Goal: Task Accomplishment & Management: Complete application form

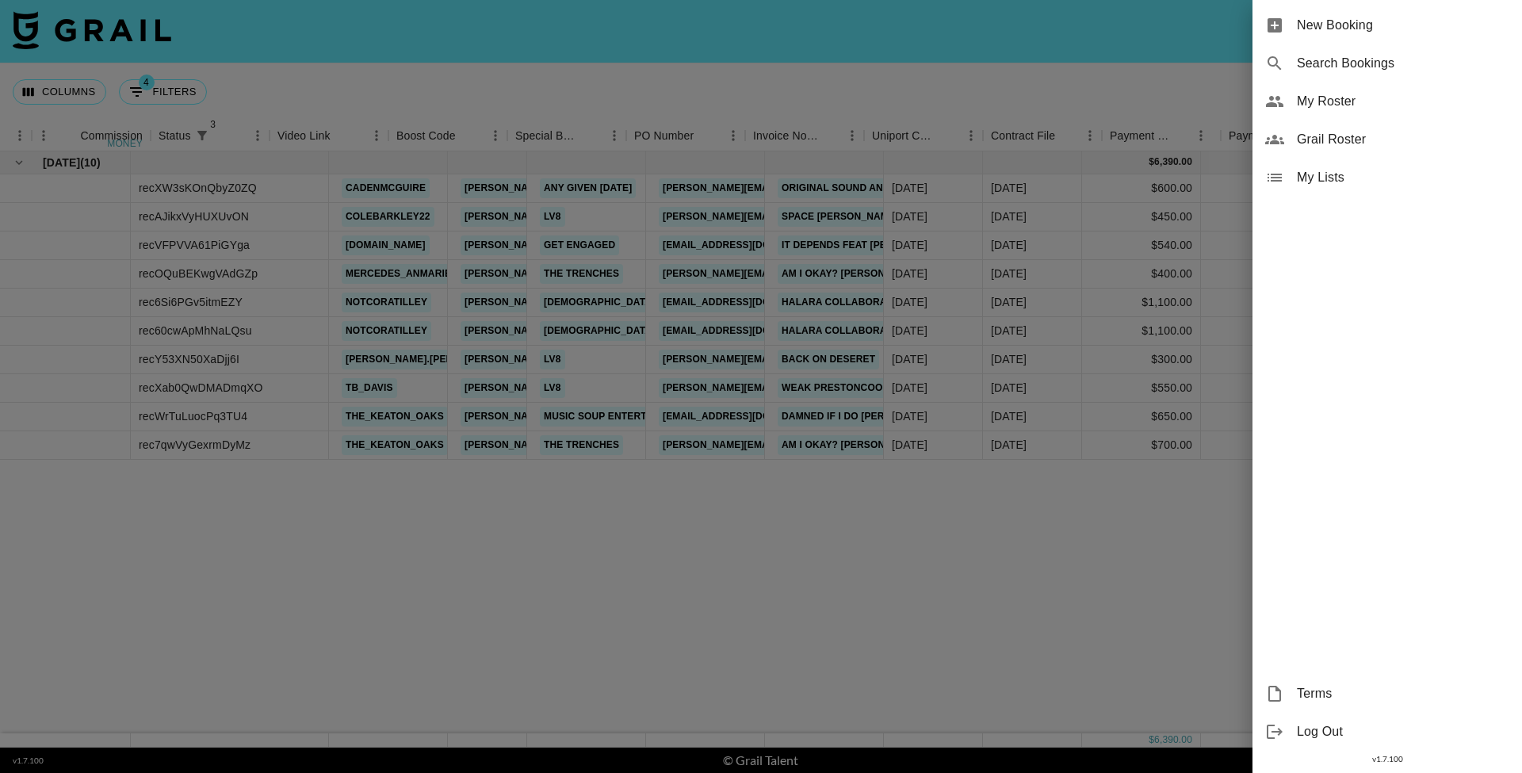
click at [1423, 27] on span "New Booking" at bounding box center [1403, 25] width 212 height 19
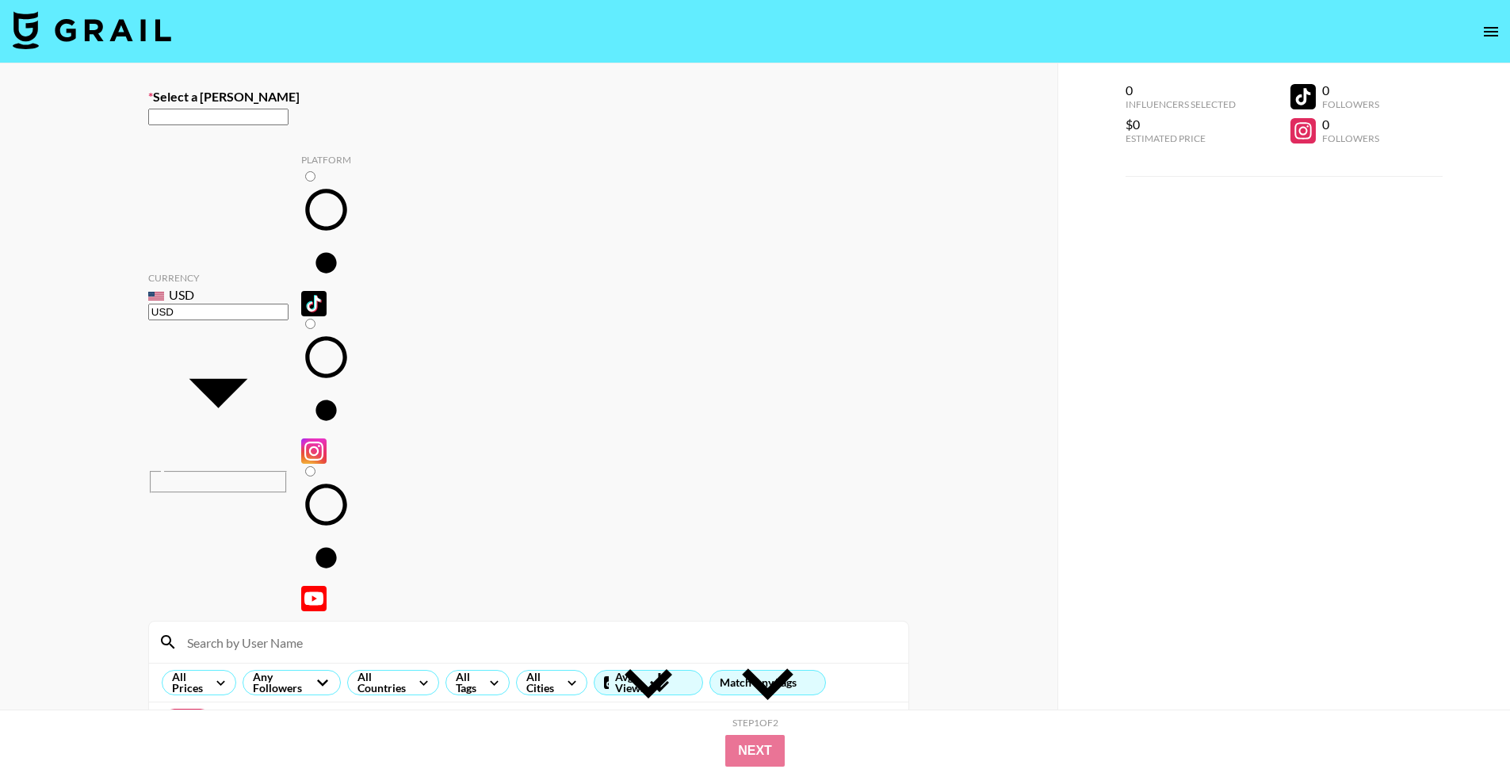
paste input "jordan@richmgmt.co"
click at [288, 125] on input "text" at bounding box center [218, 117] width 140 height 17
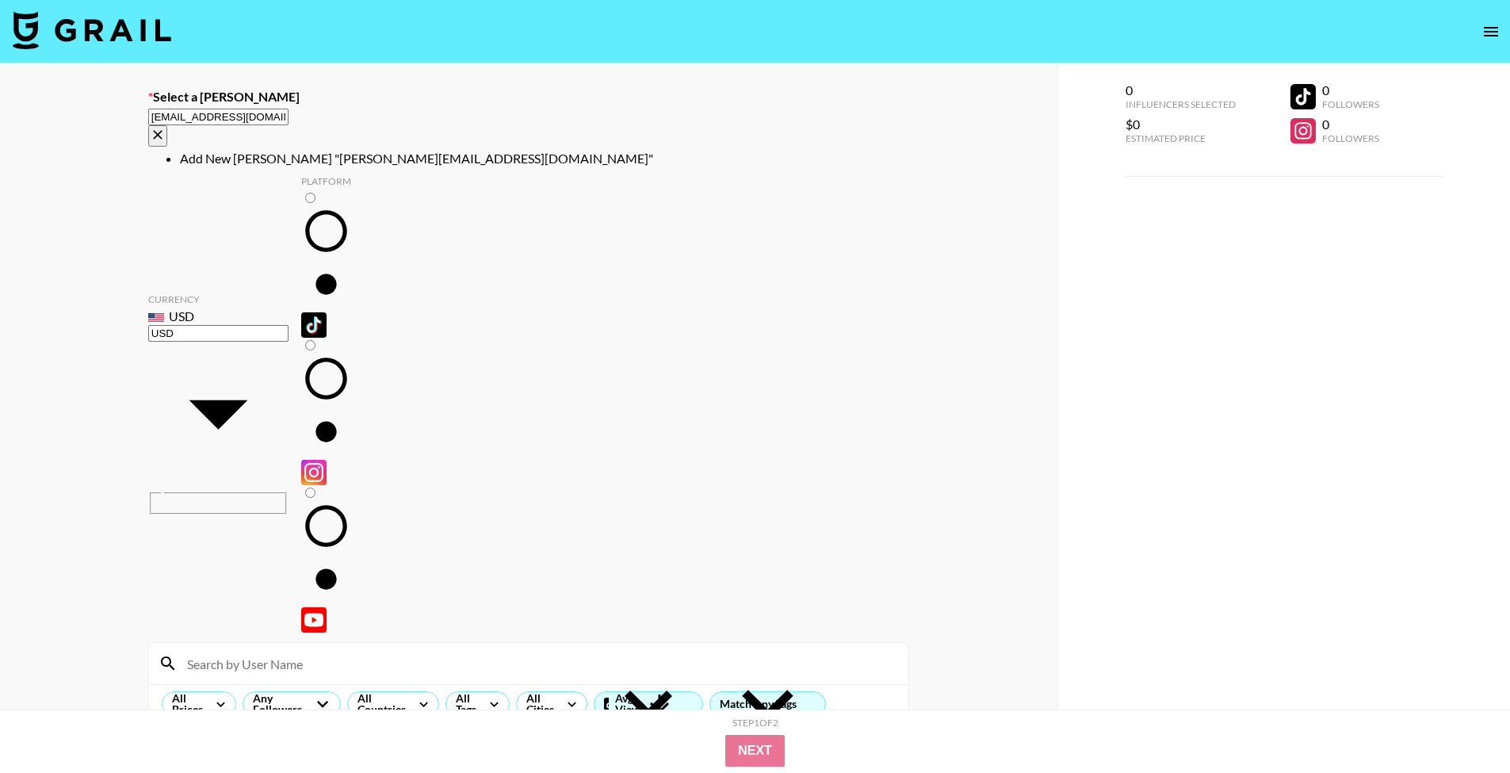
paste input "[EMAIL_ADDRESS][DOMAIN_NAME]"
drag, startPoint x: 282, startPoint y: 122, endPoint x: 124, endPoint y: 106, distance: 159.3
click at [129, 106] on div "Select a Booker jordan@richmgmt.co grace@richmgmt.co ​ Currency USD USD ​ Platf…" at bounding box center [528, 569] width 1057 height 1013
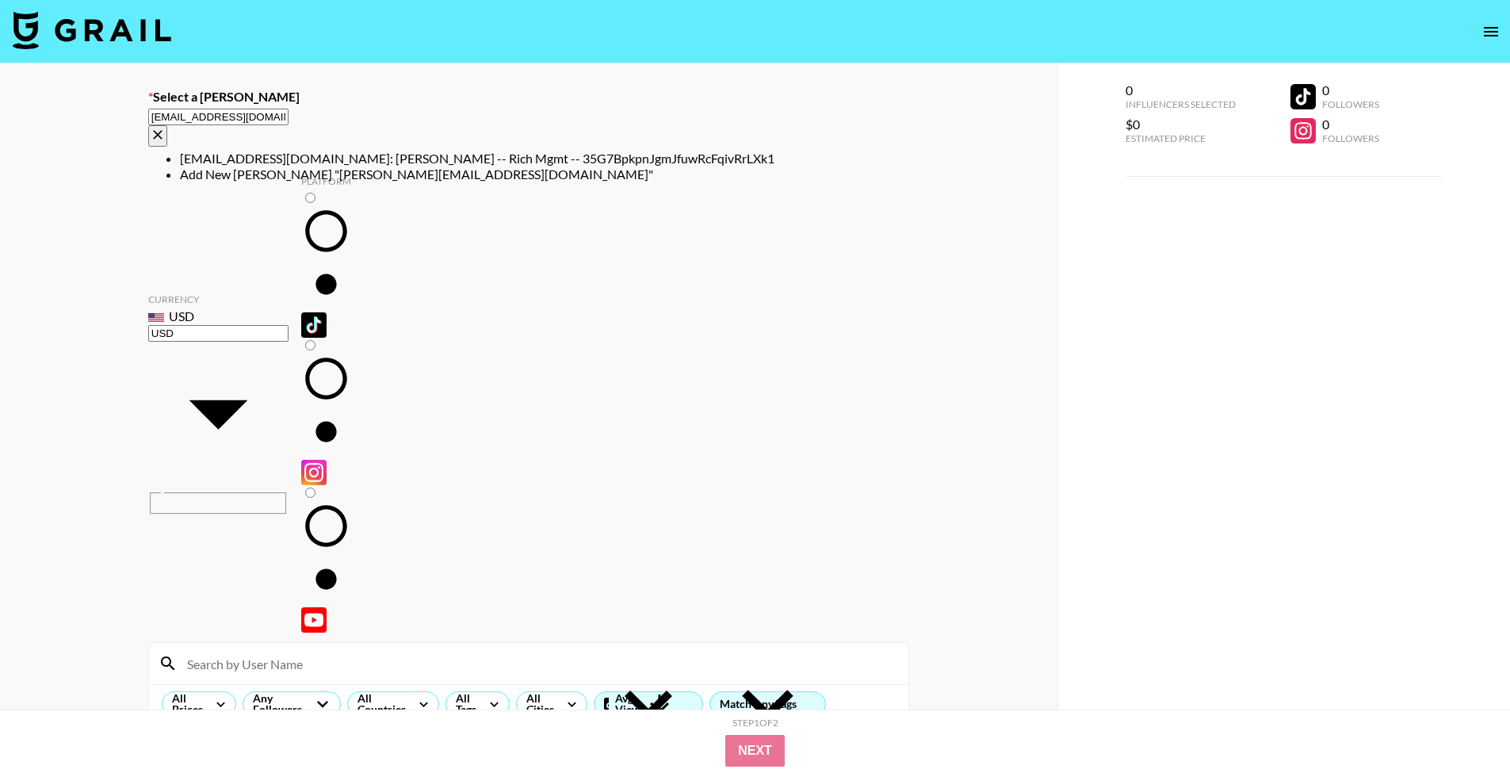
click at [244, 154] on li "grace@richmgmt.co: Grace Krohse -- Rich Mgmt -- 35G7BpkpnJgmJfuwRcFqivRrLXk1" at bounding box center [544, 159] width 729 height 16
type input "grace@richmgmt.co: Grace Krohse -- Rich Mgmt -- 35G7BpkpnJgmJfuwRcFqivRrLXk1"
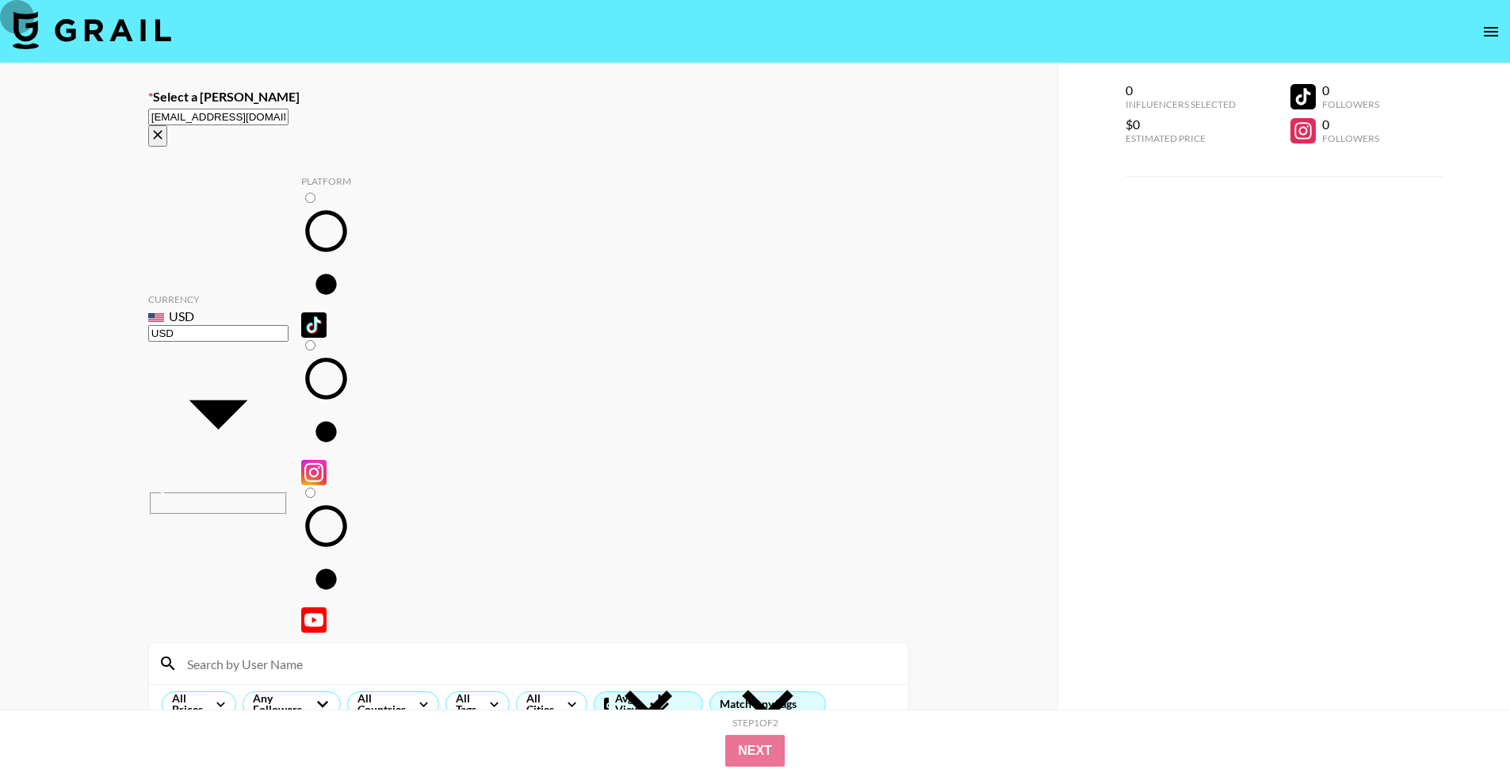
click at [305, 193] on input "radio" at bounding box center [310, 198] width 10 height 10
radio input "true"
click at [282, 651] on input at bounding box center [538, 663] width 721 height 25
type input "keaton"
drag, startPoint x: 163, startPoint y: 451, endPoint x: 198, endPoint y: 406, distance: 57.1
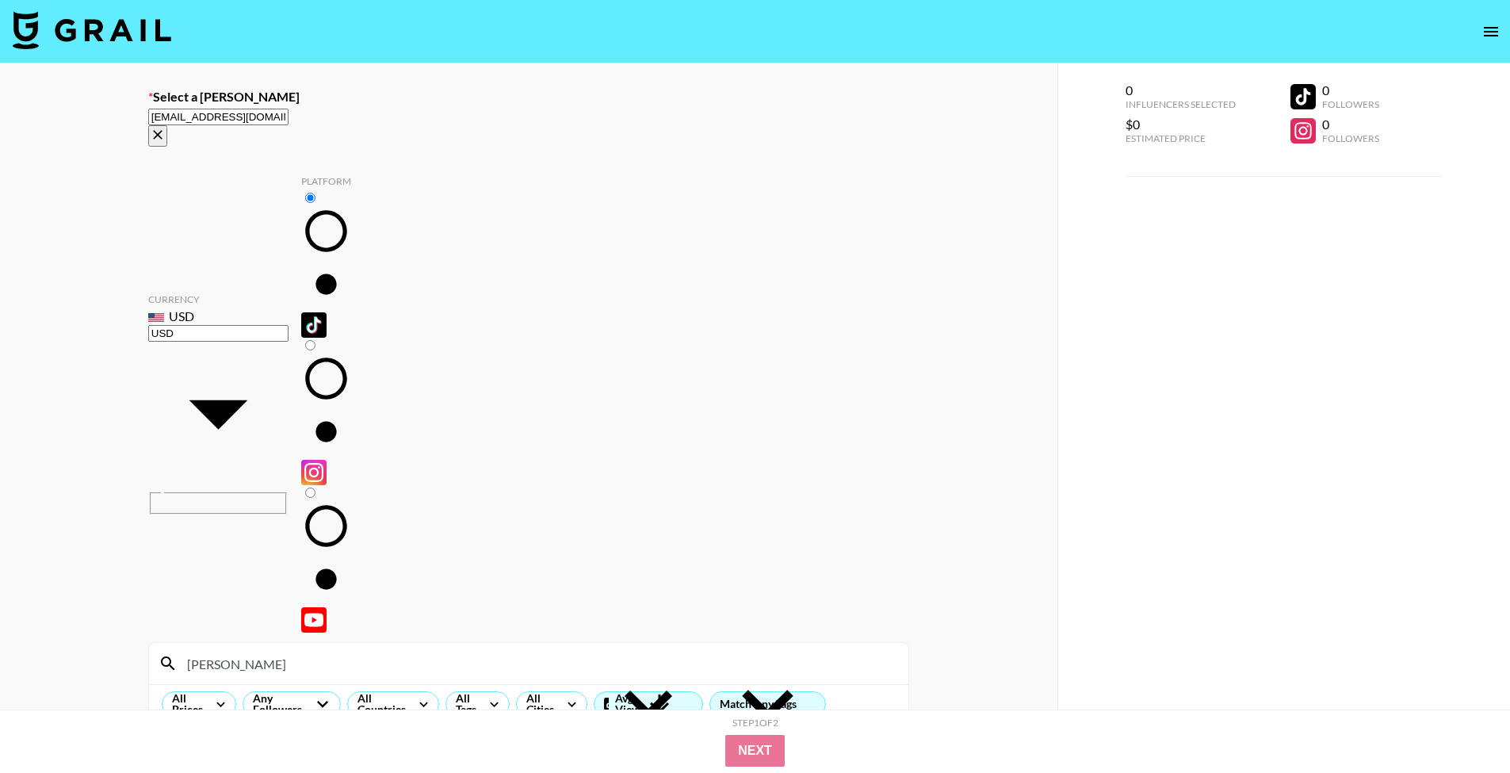
checkbox input "true"
type input "800"
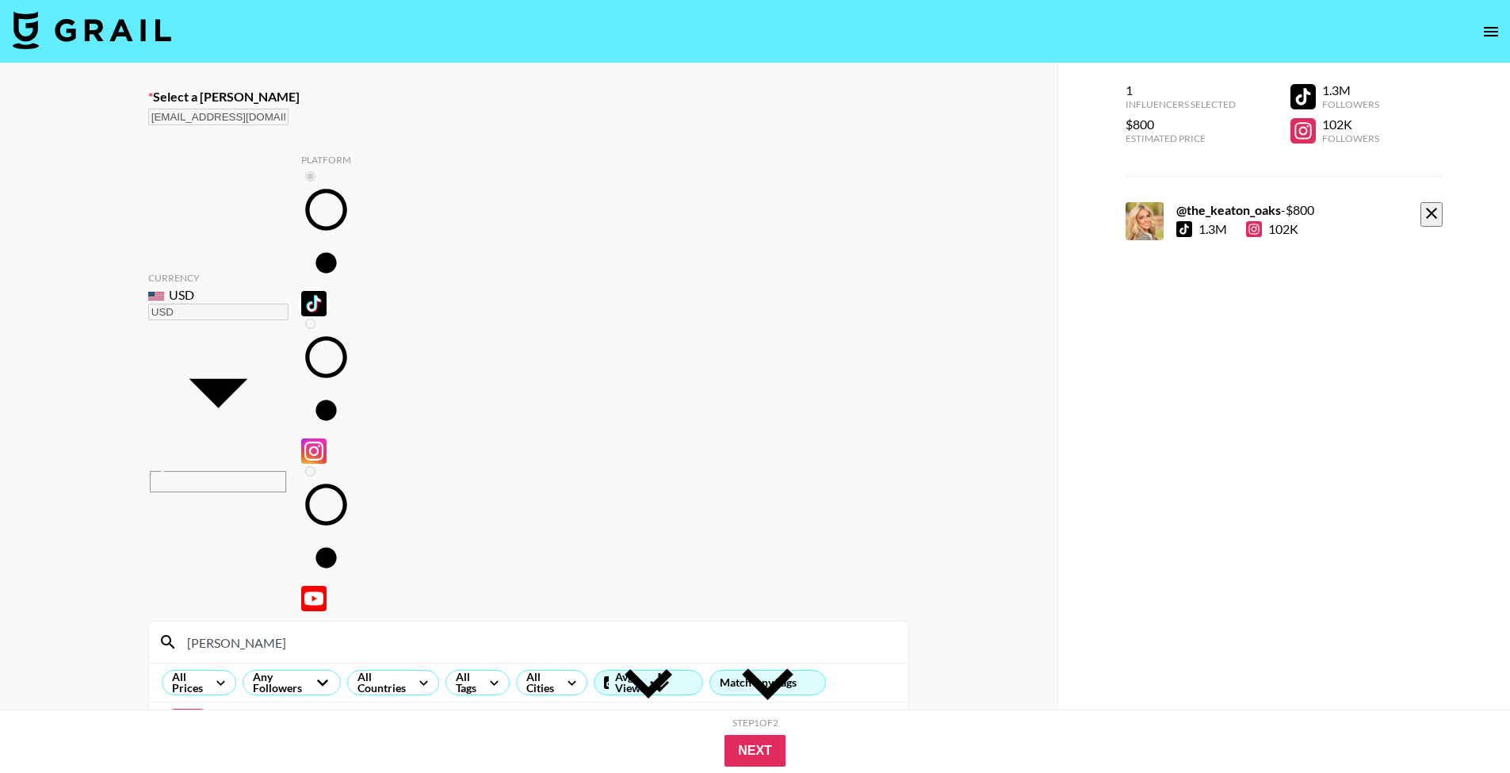
drag, startPoint x: 261, startPoint y: 237, endPoint x: 151, endPoint y: 212, distance: 112.1
click at [152, 621] on div "keaton" at bounding box center [528, 641] width 759 height 41
type input "caden"
checkbox input "true"
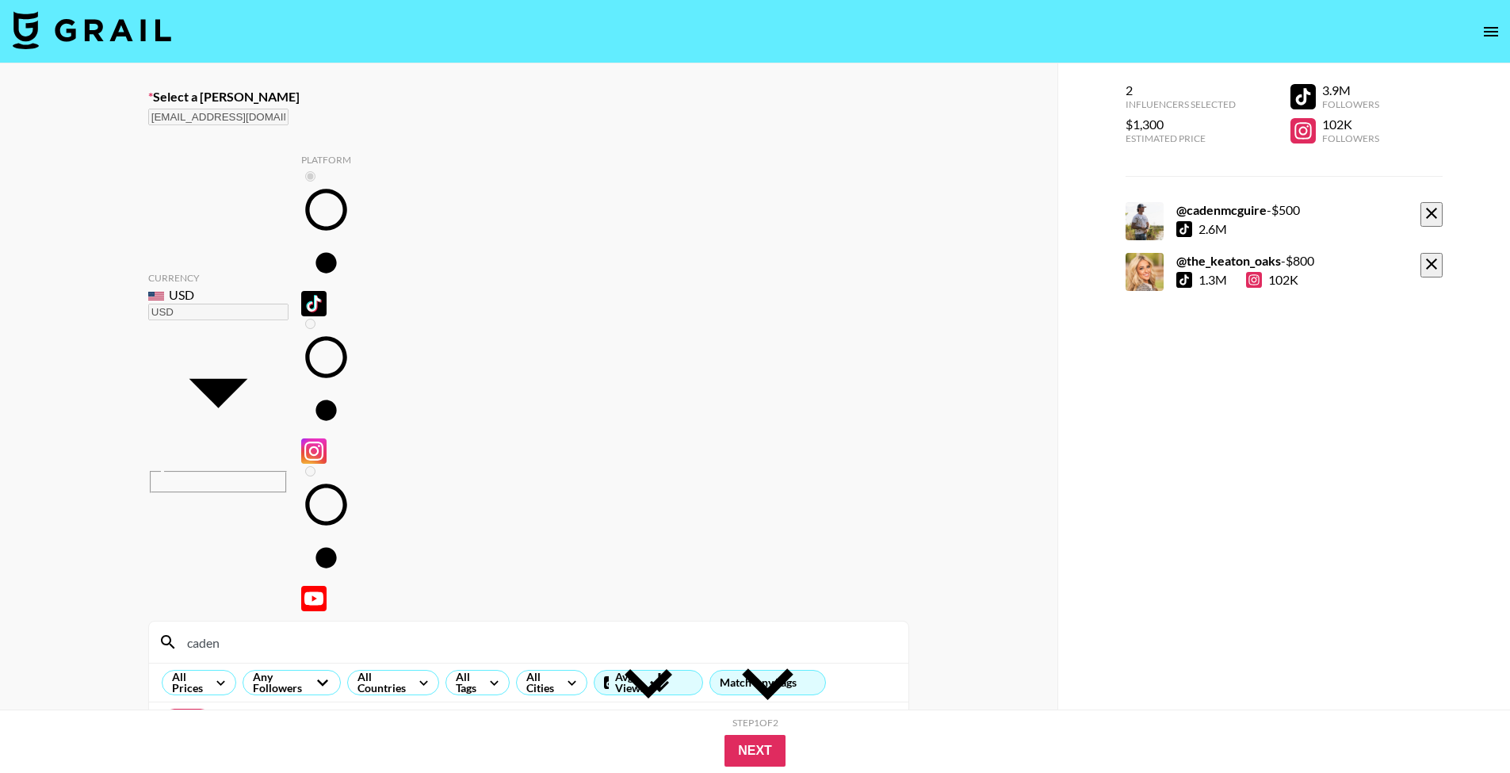
type input "500"
drag, startPoint x: 253, startPoint y: 238, endPoint x: 143, endPoint y: 208, distance: 113.2
click at [146, 208] on div "Select a Booker grace@richmgmt.co: Grace Krohse -- Rich Mgmt -- 35G7BpkpnJgmJfu…" at bounding box center [528, 579] width 1057 height 1033
type input "Cole"
drag, startPoint x: 178, startPoint y: 353, endPoint x: 175, endPoint y: 452, distance: 98.3
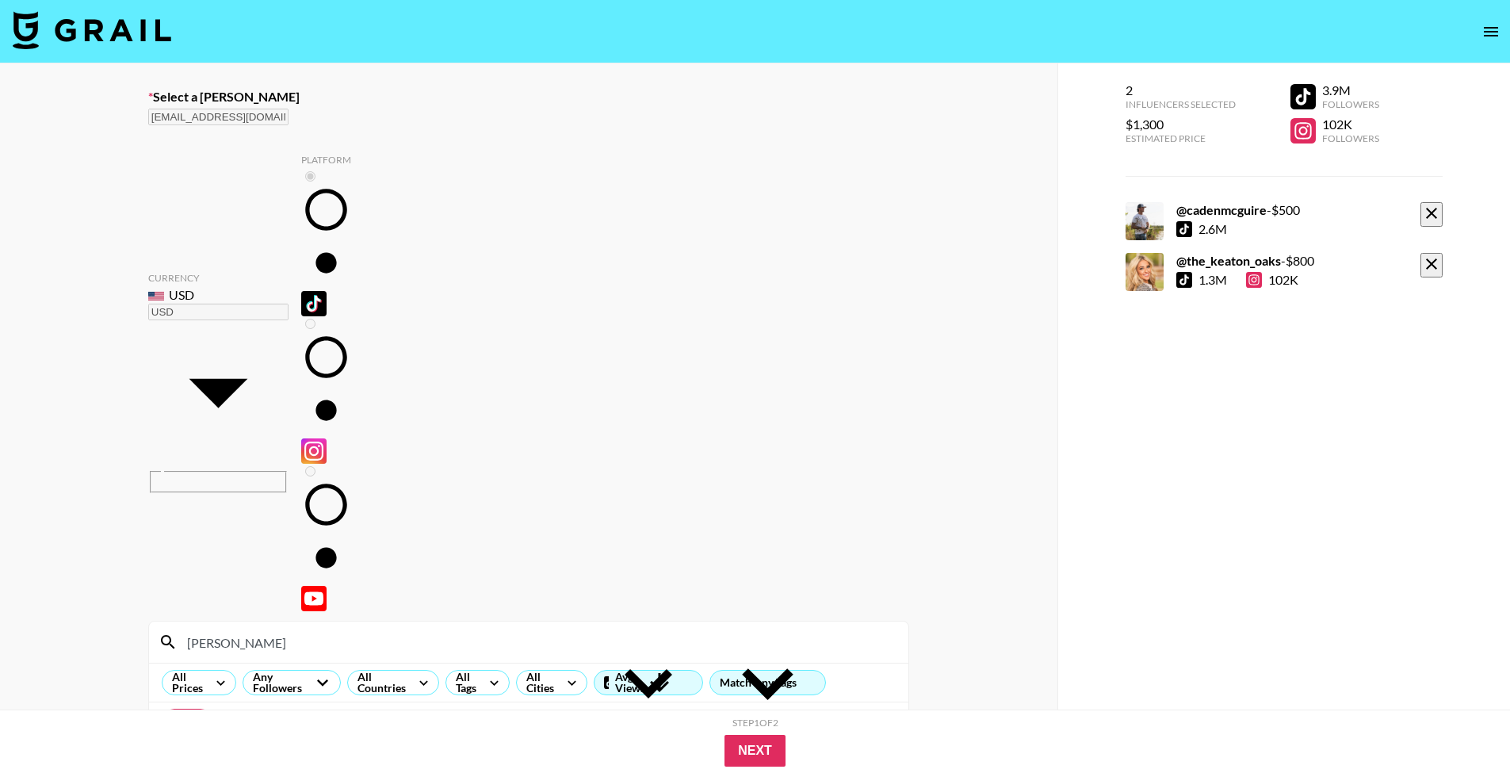
checkbox input "true"
type input "400"
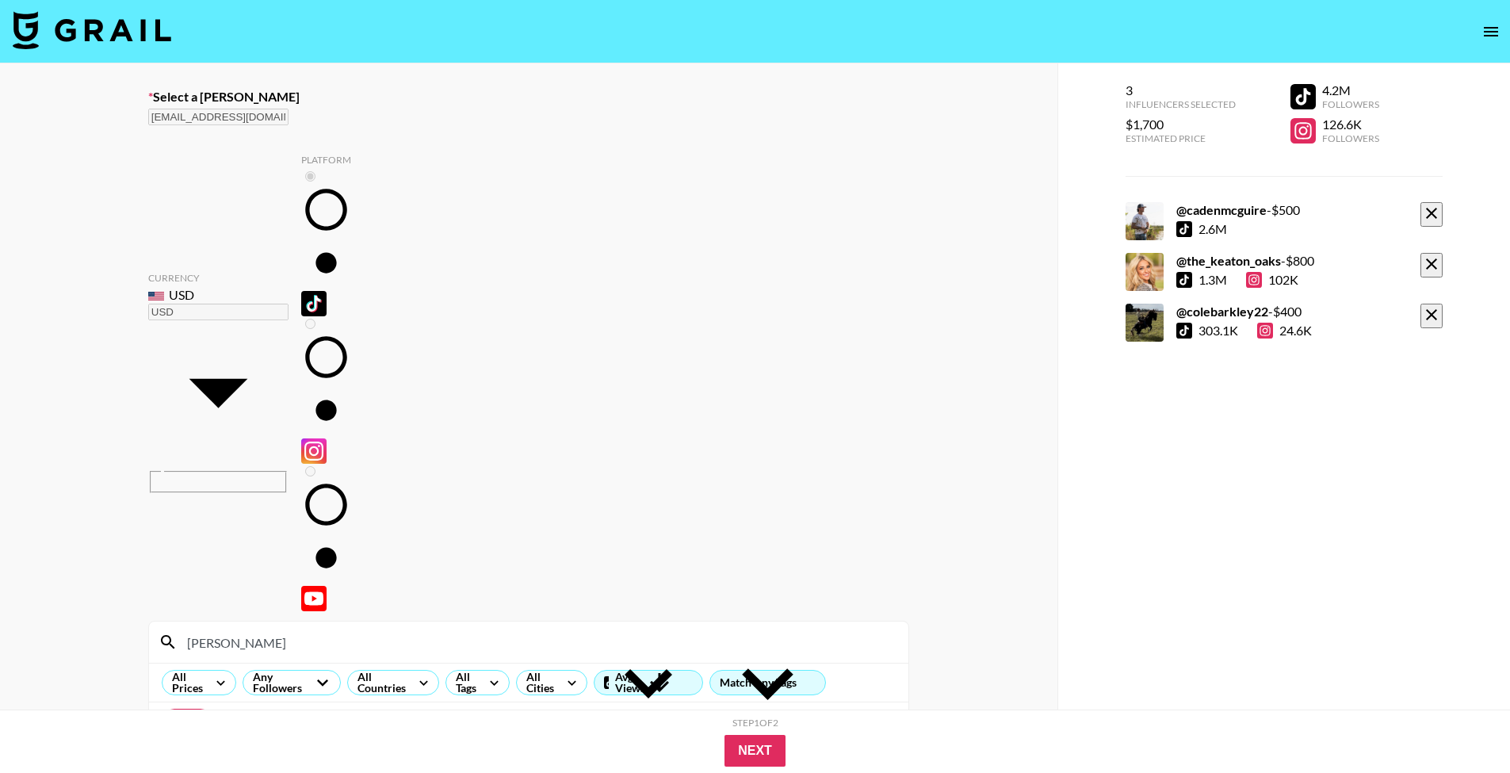
drag, startPoint x: 352, startPoint y: 237, endPoint x: 151, endPoint y: 235, distance: 201.3
click at [151, 621] on div "Cole" at bounding box center [528, 641] width 759 height 41
type input "bmoe"
checkbox input "true"
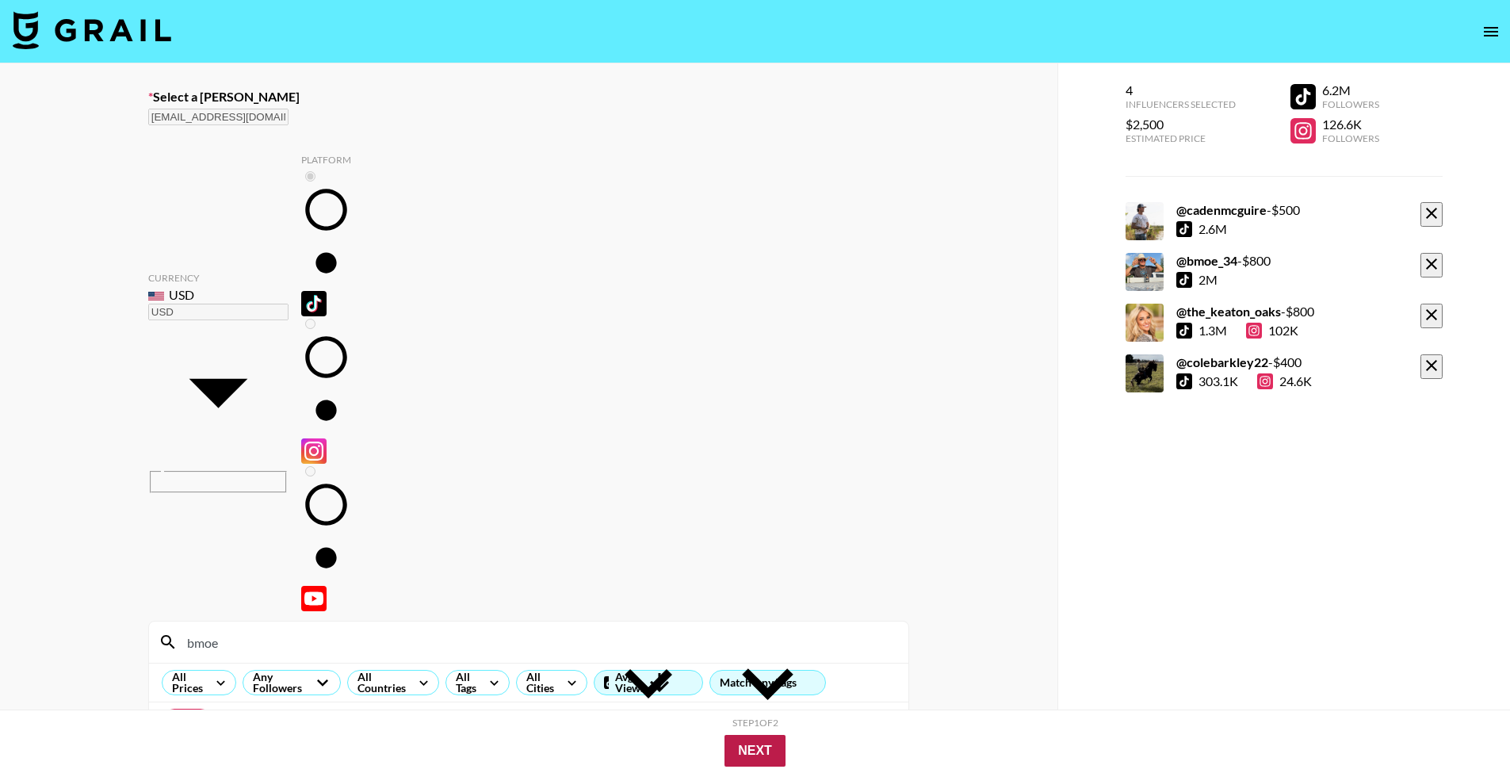
type input "800"
click at [767, 736] on button "Next" at bounding box center [754, 751] width 61 height 32
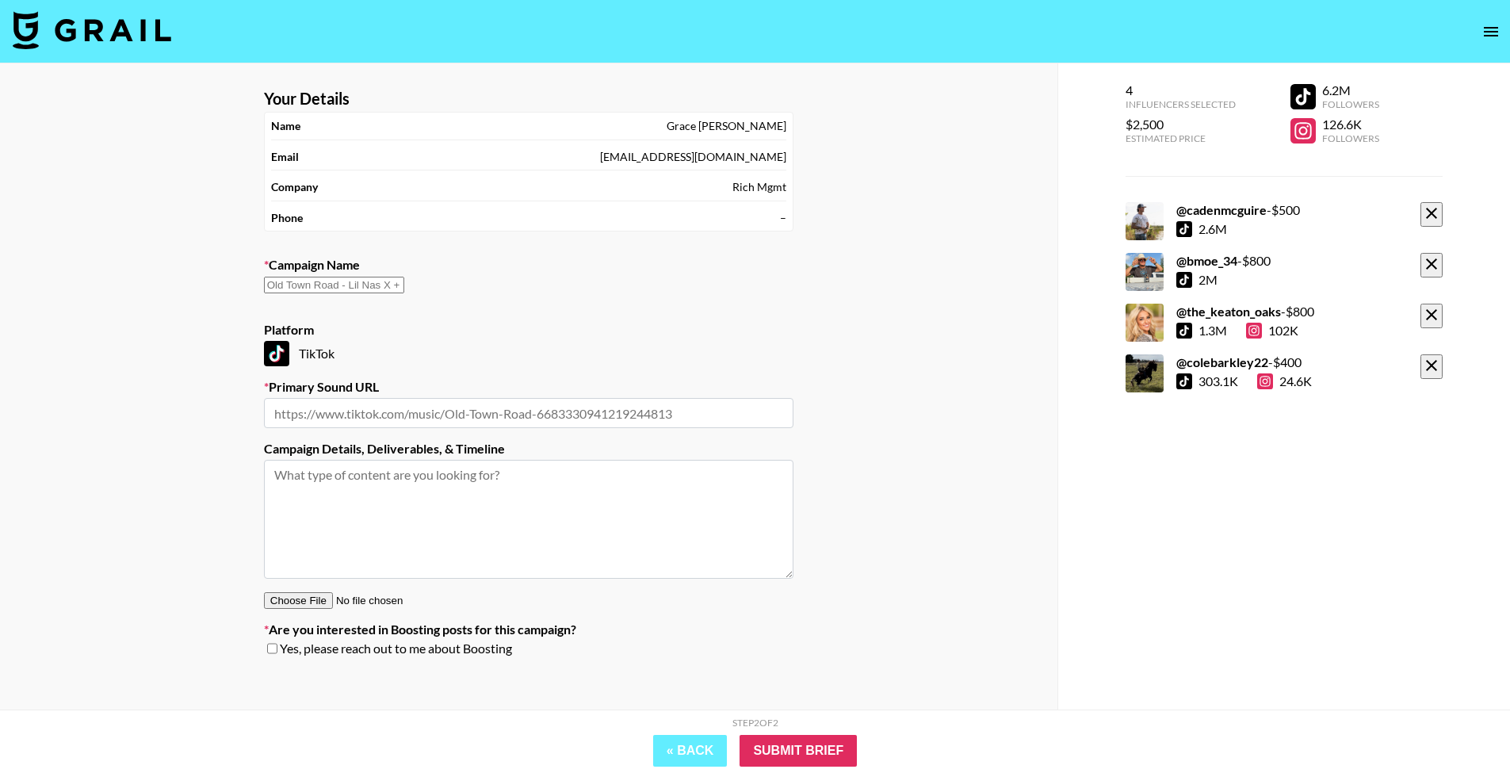
click at [404, 284] on input "text" at bounding box center [334, 285] width 140 height 17
paste input "original sound [PERSON_NAME]"
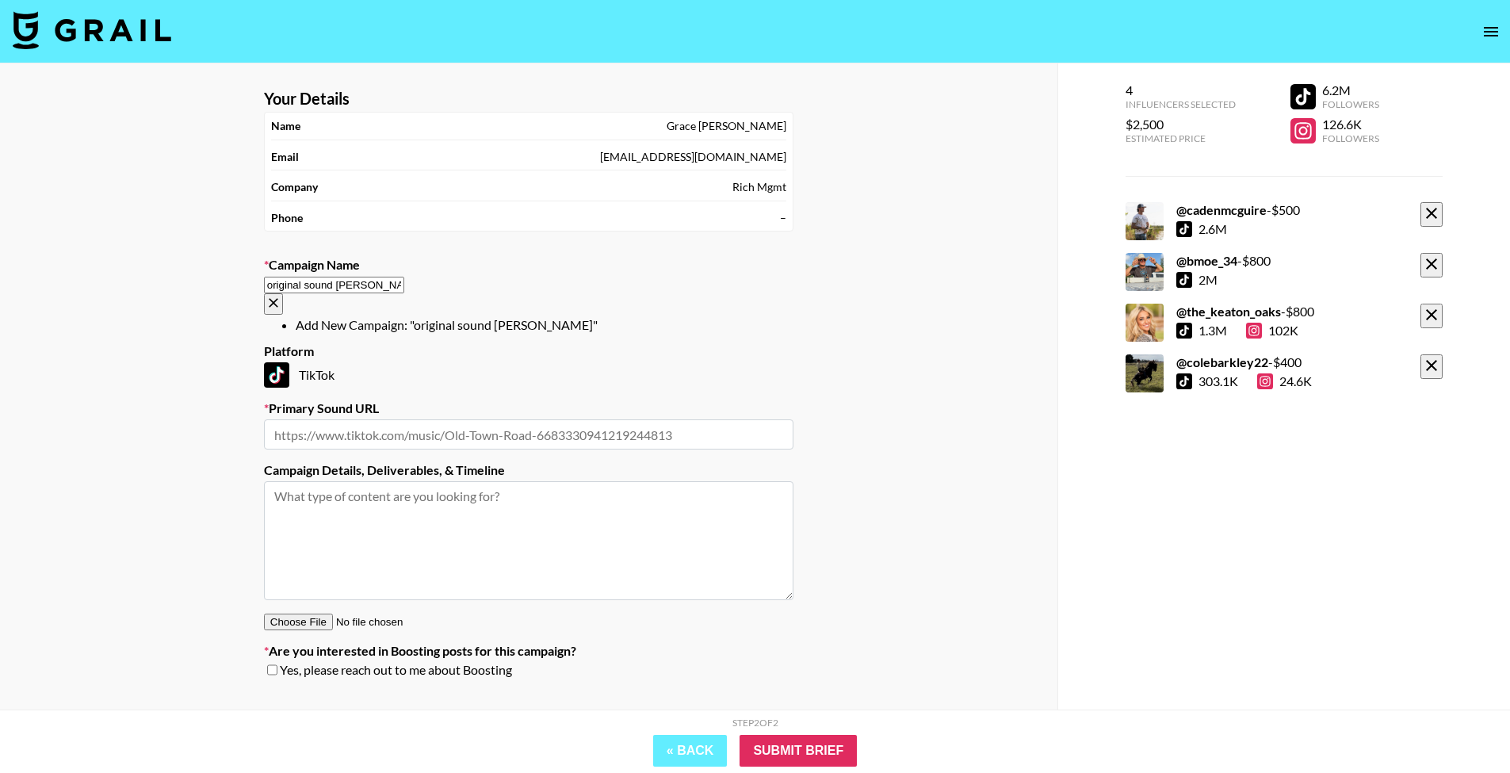
click at [613, 320] on li "Add New Campaign: "original sound George Birge"" at bounding box center [545, 325] width 498 height 16
type input "original sound [PERSON_NAME]"
click at [613, 419] on input "text" at bounding box center [528, 434] width 529 height 30
click at [802, 2] on nav at bounding box center [755, 31] width 1510 height 63
click at [796, 0] on nav at bounding box center [755, 31] width 1510 height 63
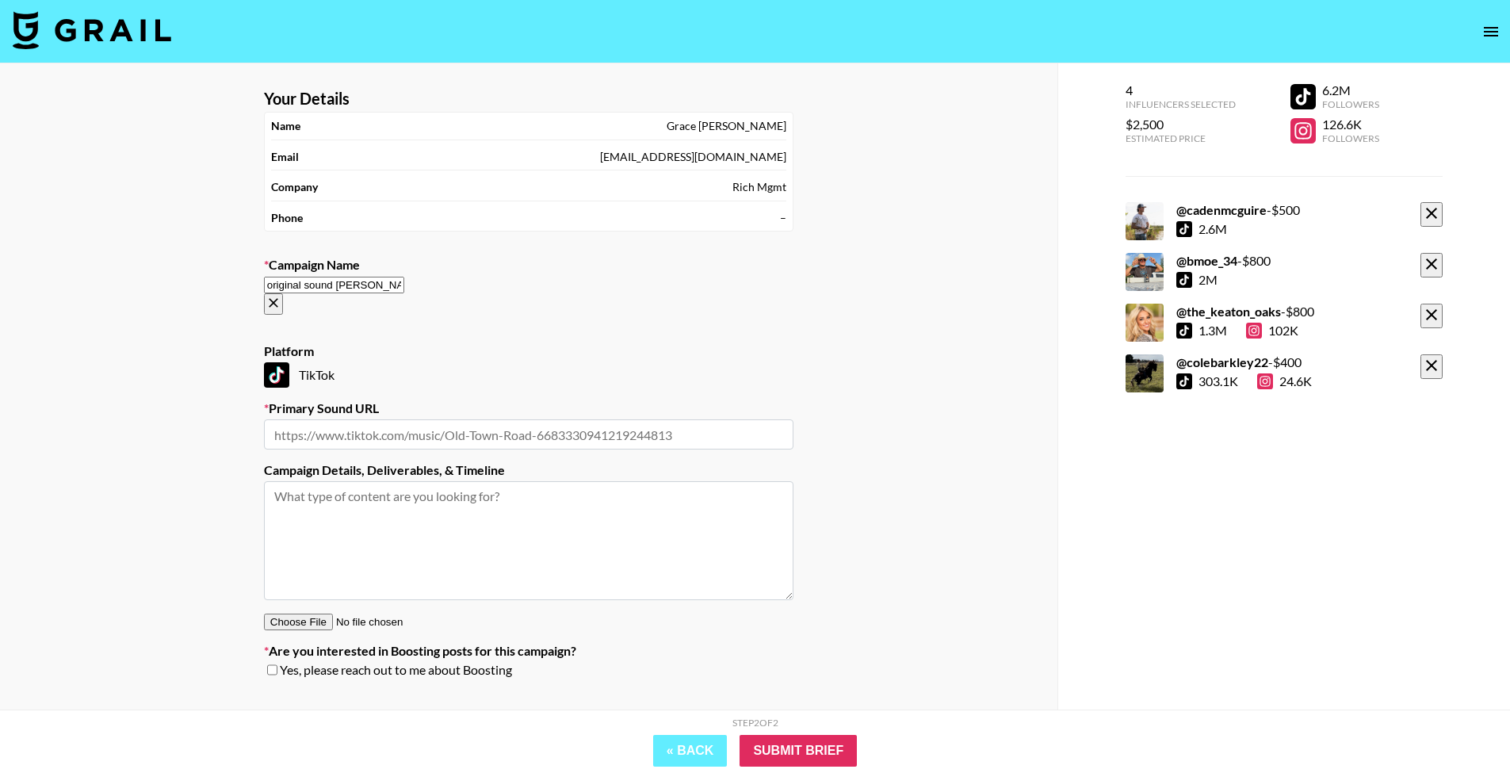
click at [652, 421] on input "text" at bounding box center [528, 434] width 529 height 30
paste input "https://www.tiktok.com/music/original-sound-7546280256777243422?is_from_webapp=…"
type input "https://www.tiktok.com/music/original-sound-7546280256777243422?is_from_webapp=…"
click at [678, 513] on textarea at bounding box center [528, 540] width 529 height 119
click at [779, 750] on input "Submit Brief" at bounding box center [797, 751] width 117 height 32
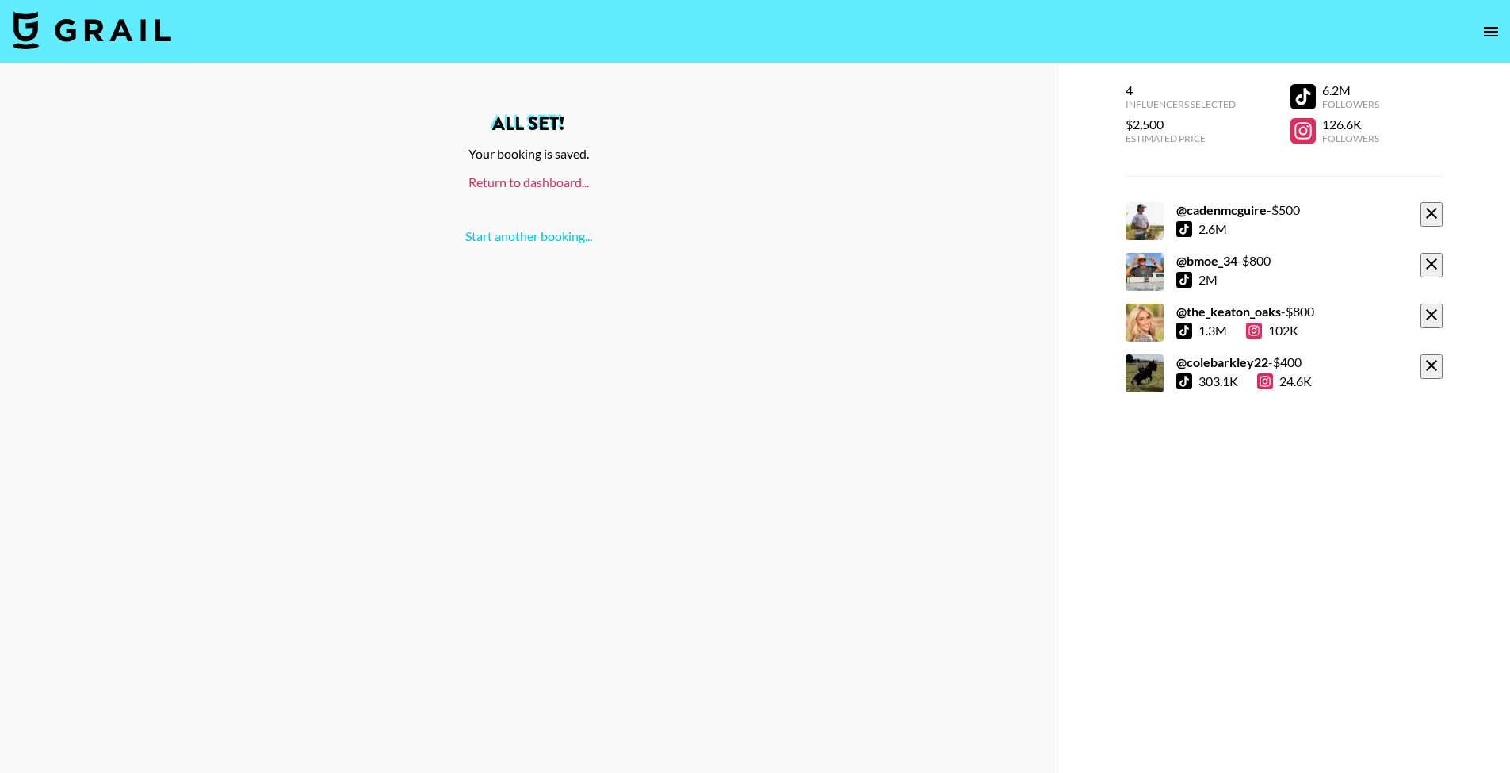
click at [540, 182] on link "Return to dashboard..." at bounding box center [528, 181] width 120 height 15
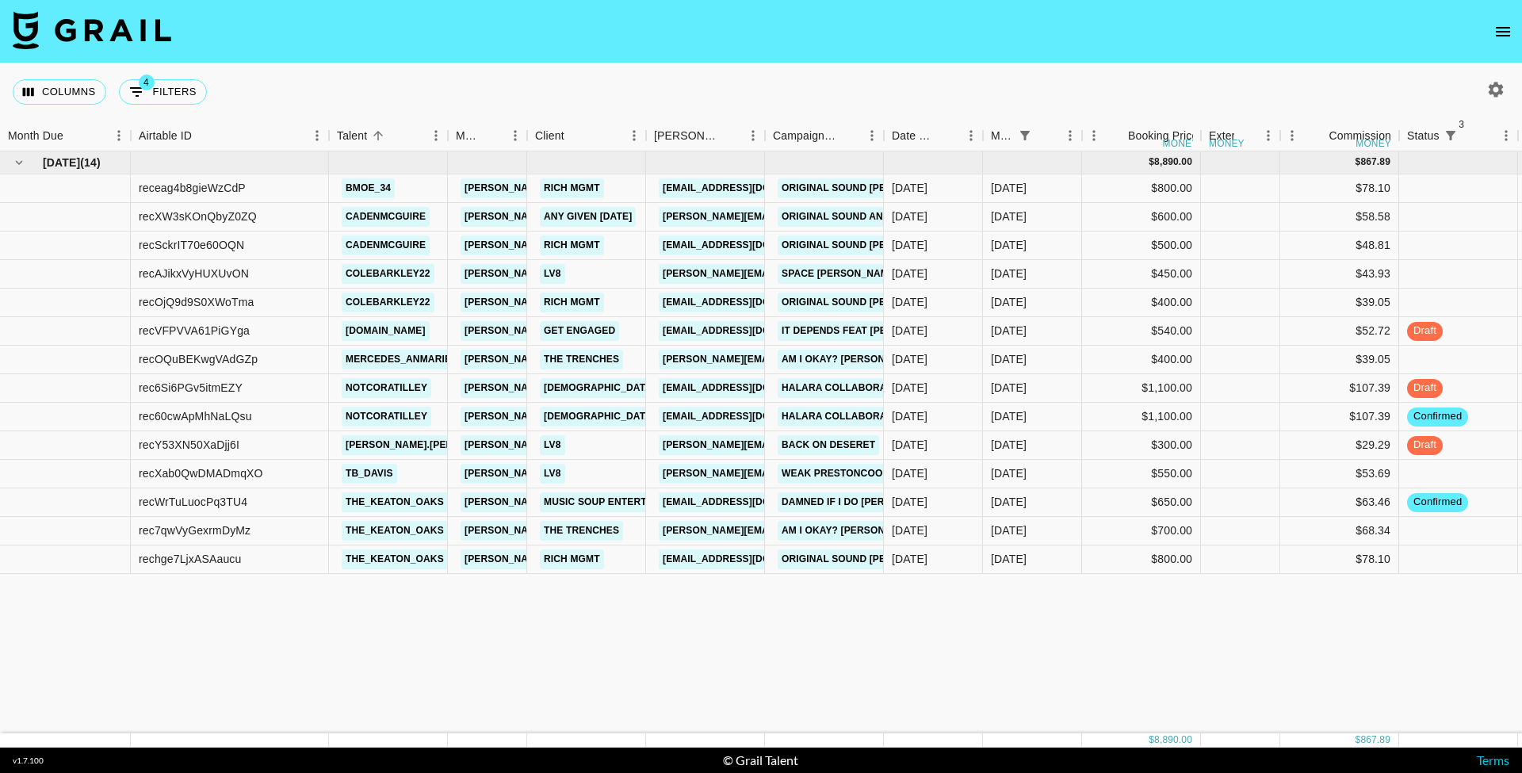
click at [1501, 91] on icon "button" at bounding box center [1495, 89] width 15 height 15
select select "[DATE]"
click at [869, 772] on div at bounding box center [761, 773] width 1522 height 0
click at [172, 95] on button "4 Filters" at bounding box center [163, 91] width 88 height 25
select select "status"
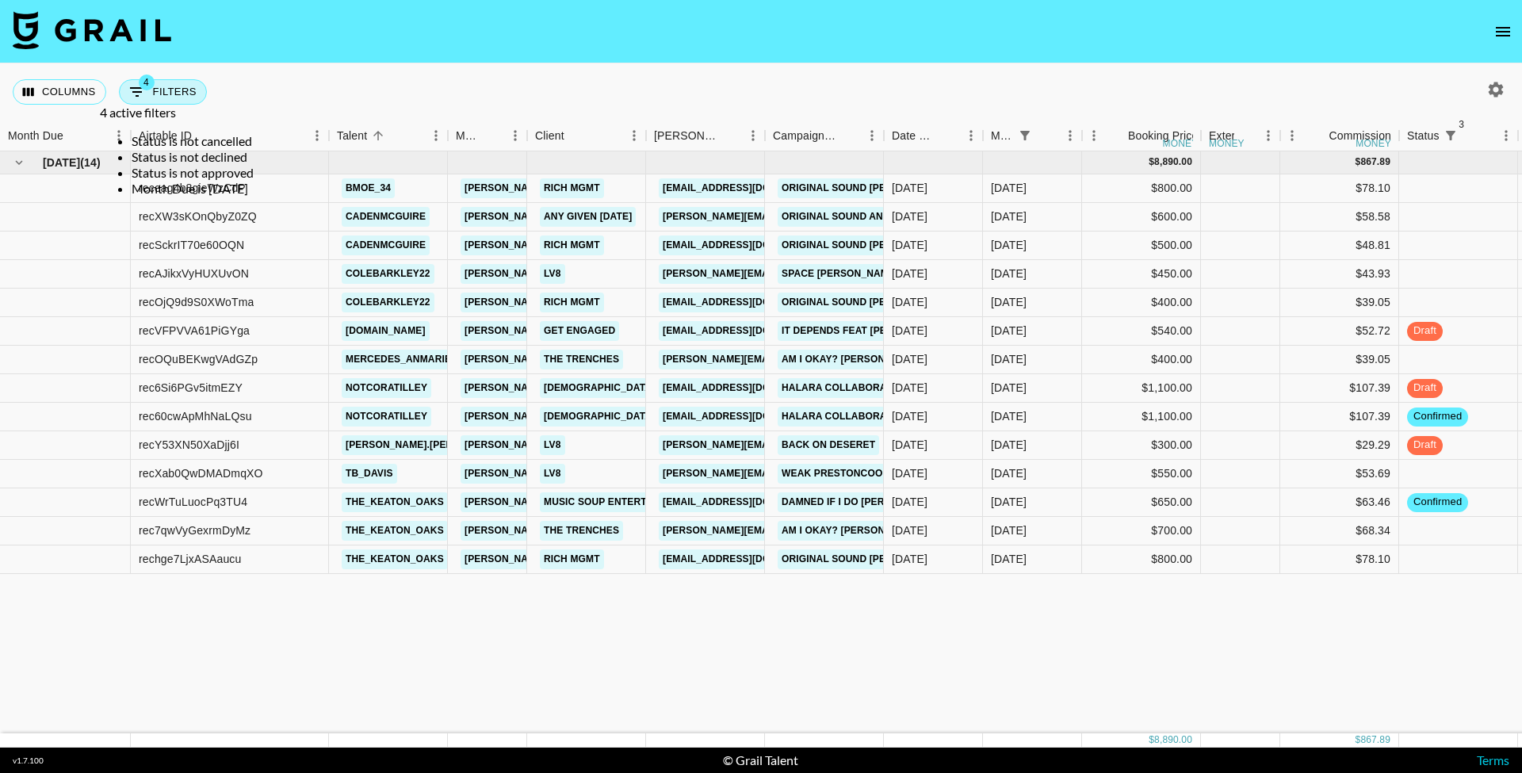
select select "not"
select select "cancelled"
select select "status"
select select "not"
select select "declined"
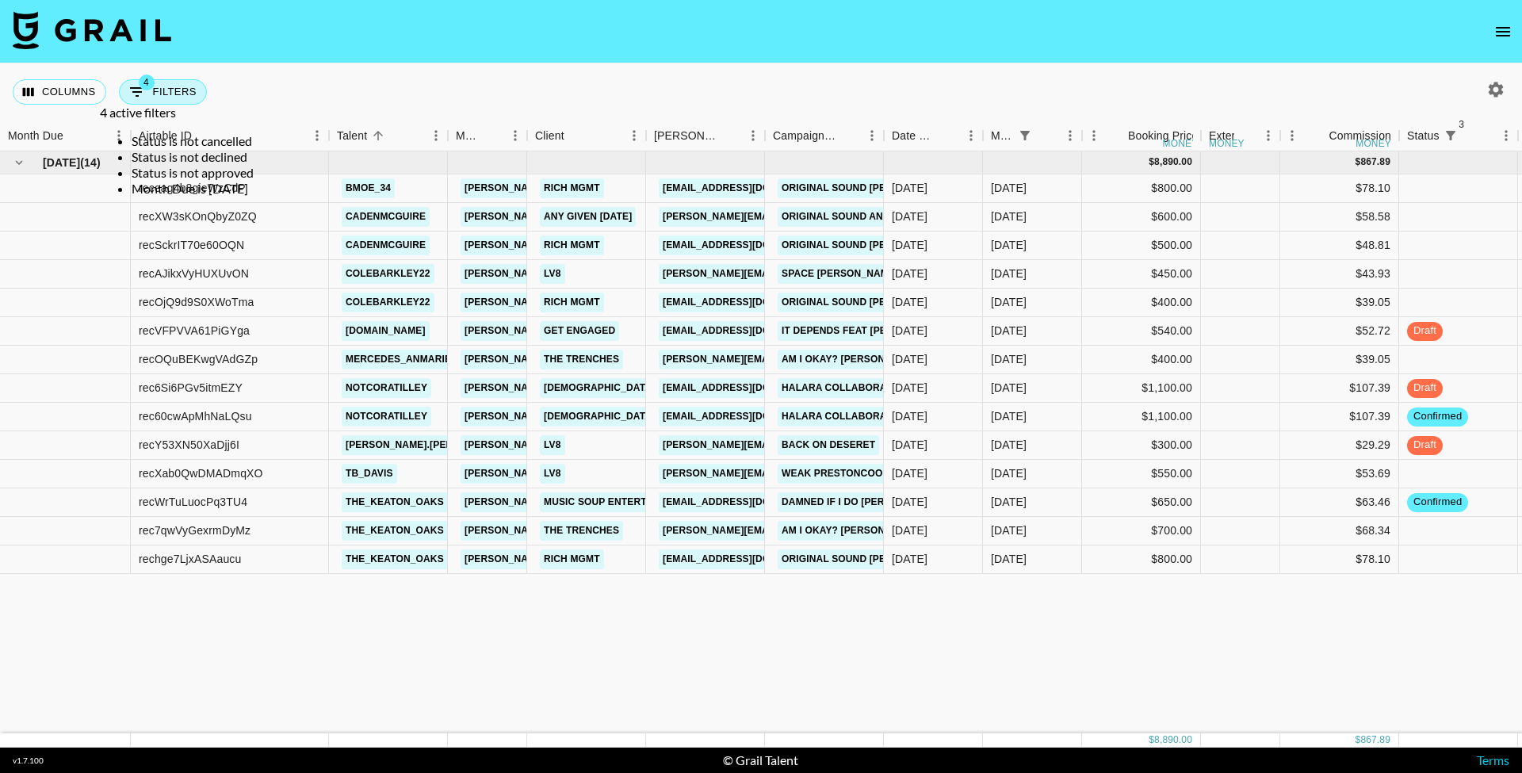
select select "status"
select select "not"
select select "approved"
select select "monthDue2"
select select "[DATE]"
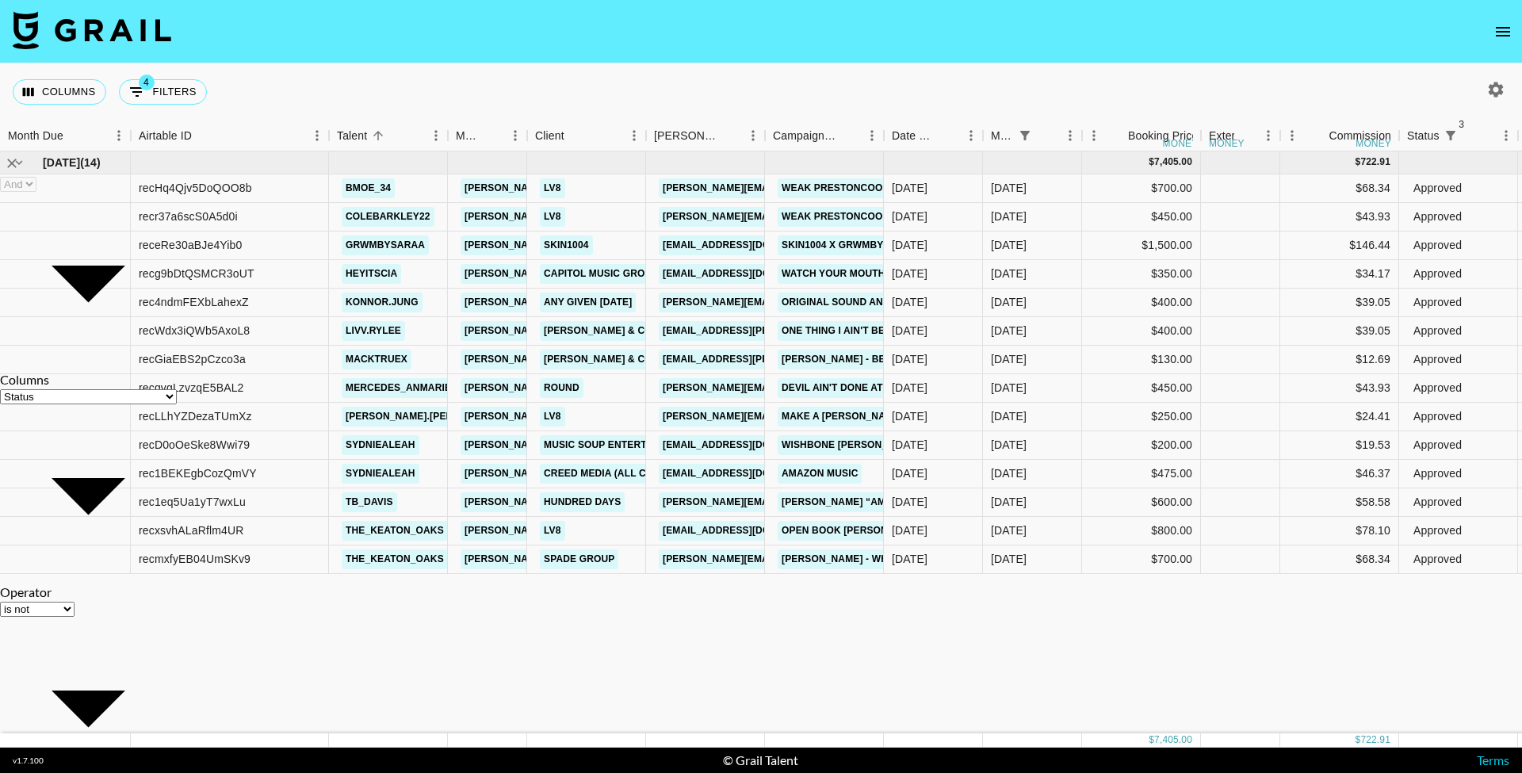
select select "not"
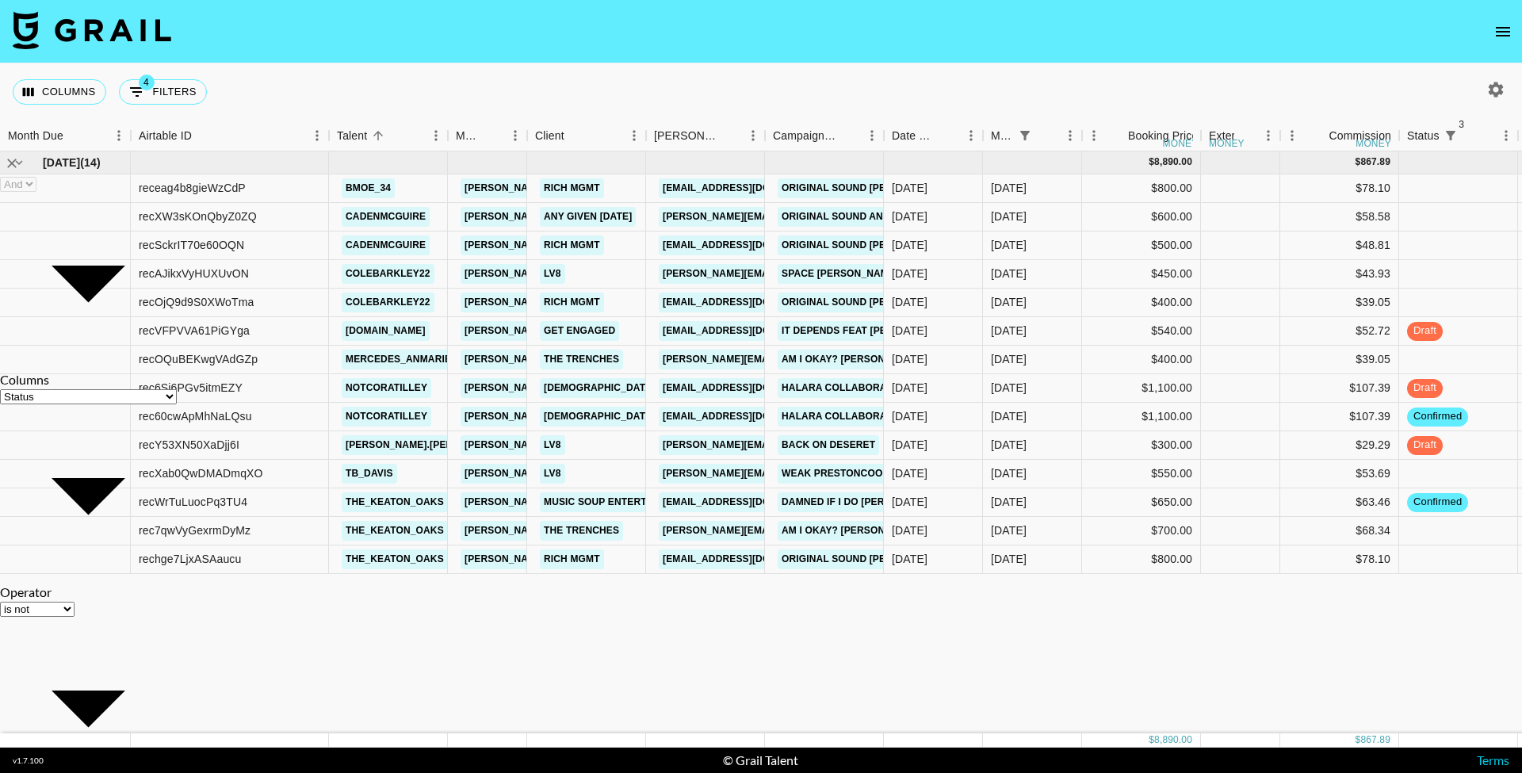
click at [377, 34] on nav at bounding box center [761, 31] width 1522 height 63
